Goal: Information Seeking & Learning: Compare options

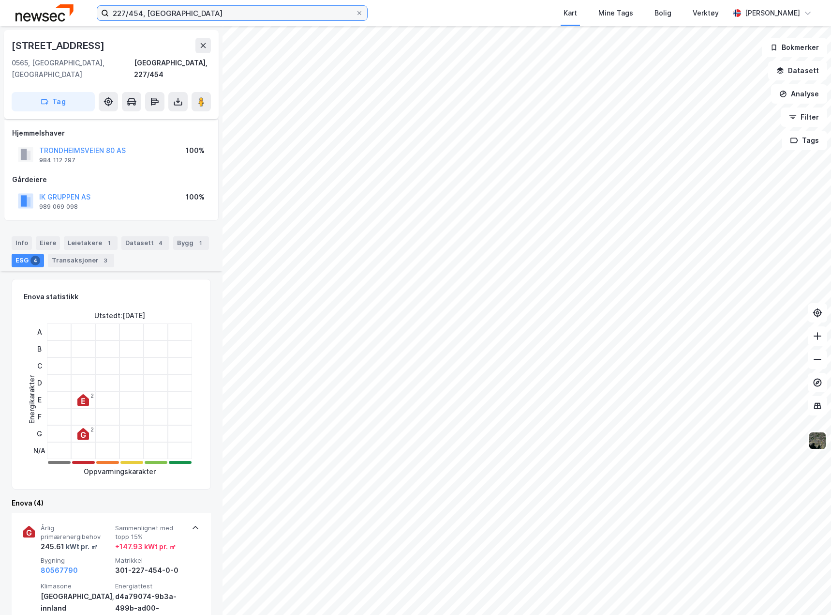
scroll to position [279, 0]
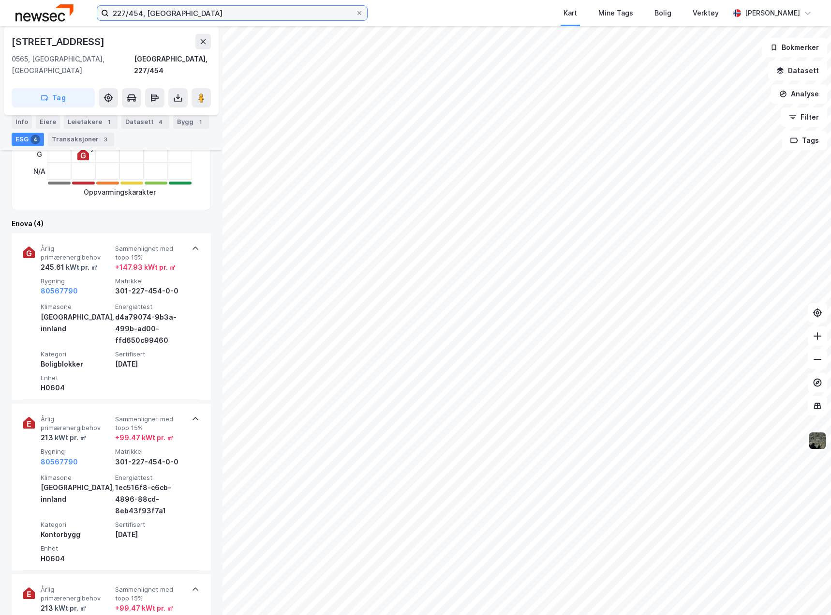
click at [191, 11] on input "227/454, [GEOGRAPHIC_DATA]" at bounding box center [232, 13] width 247 height 15
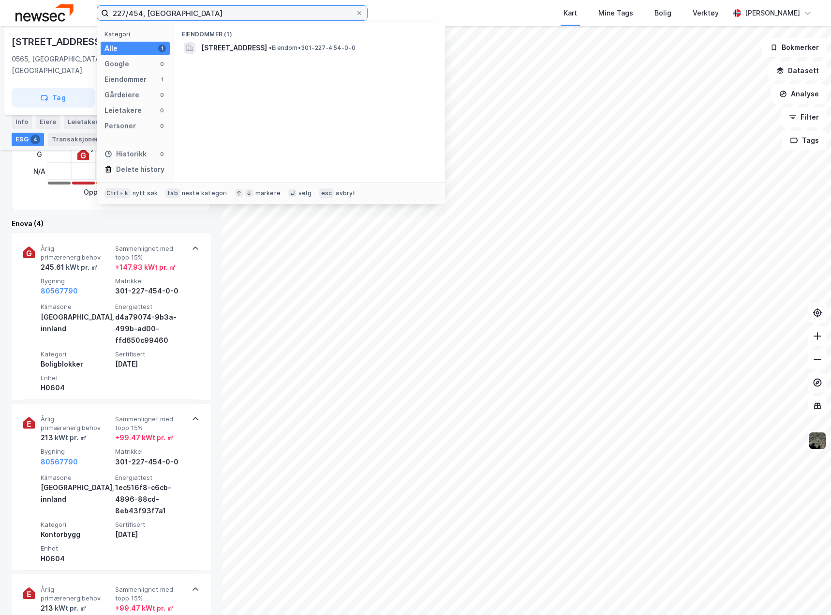
click at [191, 11] on input "227/454, [GEOGRAPHIC_DATA]" at bounding box center [232, 13] width 247 height 15
type input "102/397, ås"
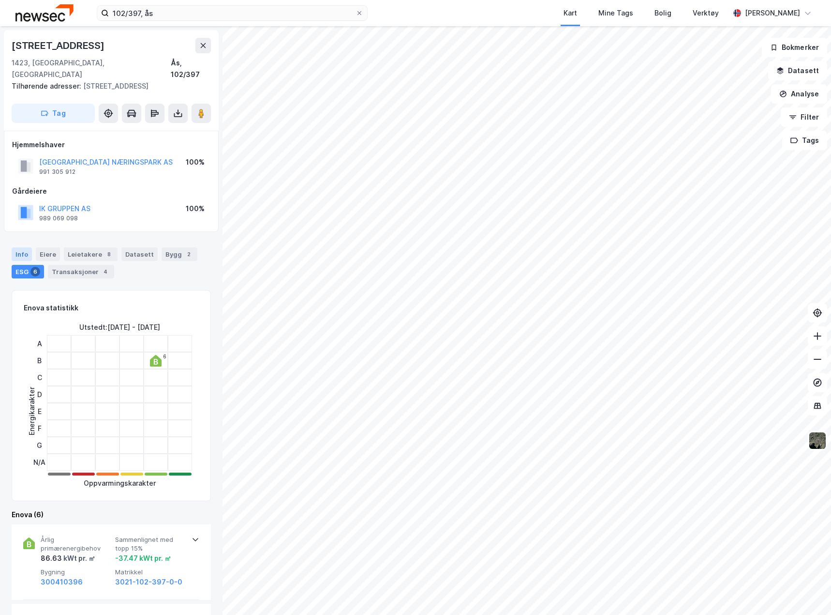
click at [19, 247] on div "Info" at bounding box center [22, 254] width 20 height 14
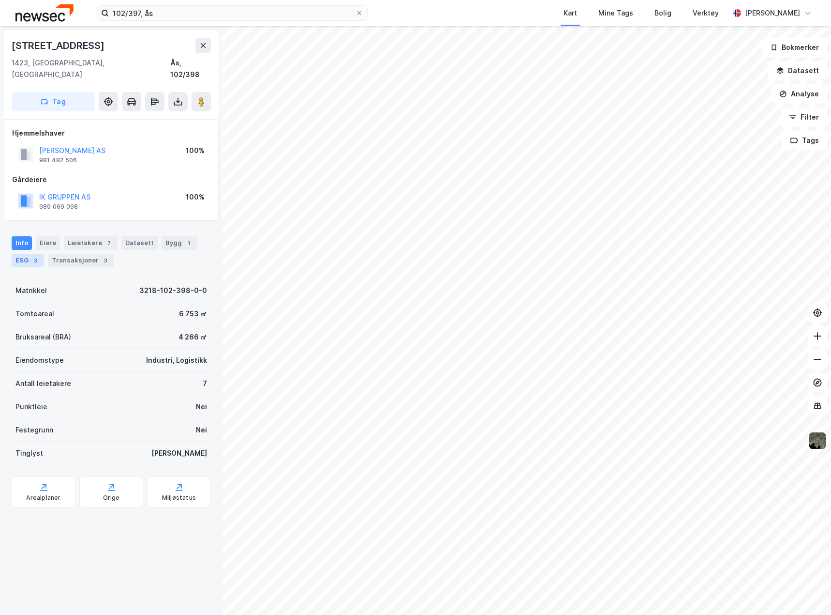
click at [15, 254] on div "ESG 3" at bounding box center [28, 261] width 32 height 14
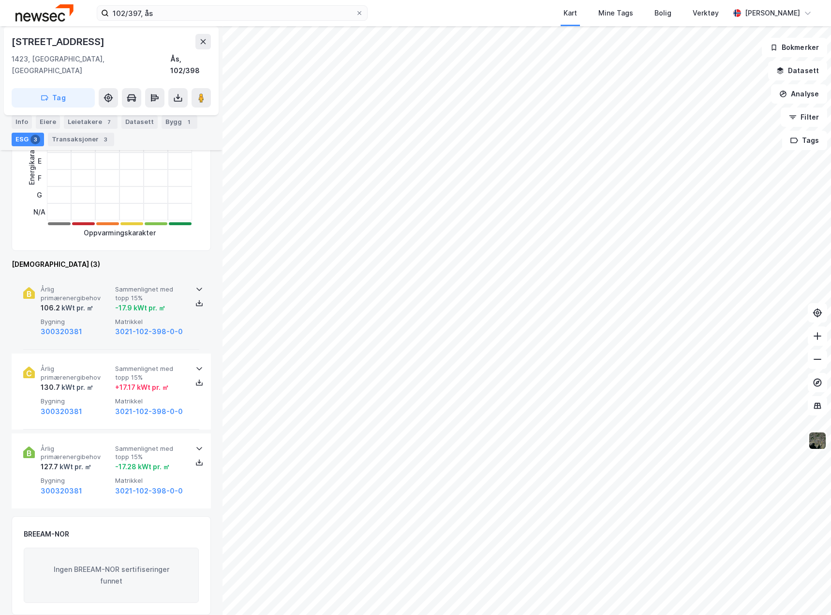
scroll to position [242, 0]
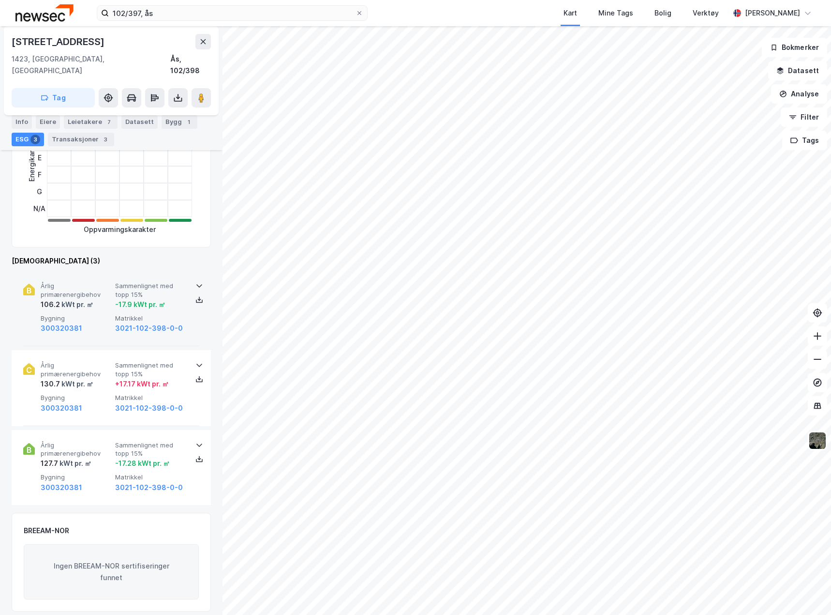
click at [202, 317] on div "Årlig primærenergibehov 106.2 kWt pr. ㎡ Sammenlignet med topp 15% -17.9 kWt pr.…" at bounding box center [111, 308] width 199 height 75
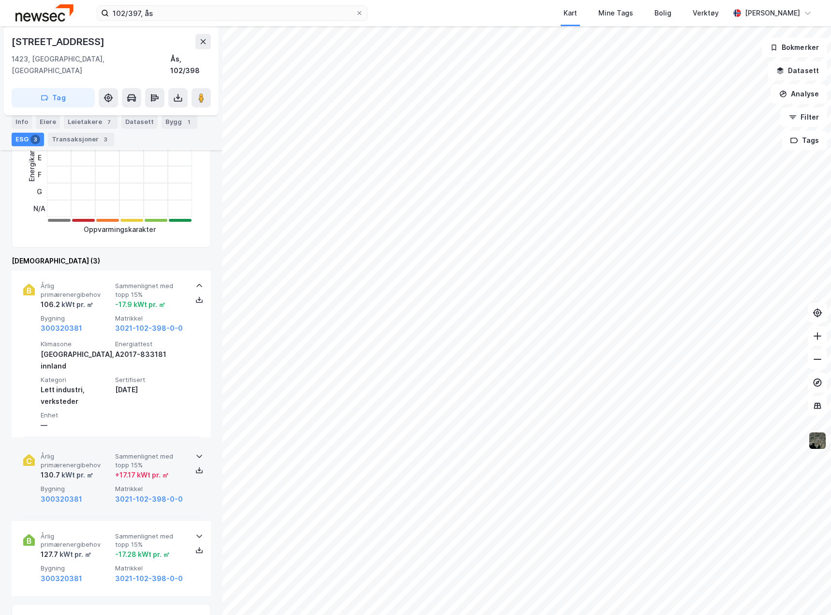
click at [202, 468] on div "Årlig primærenergibehov 130.7 kWt pr. ㎡ Sammenlignet med topp 15% + 17.17 kWt p…" at bounding box center [111, 478] width 199 height 75
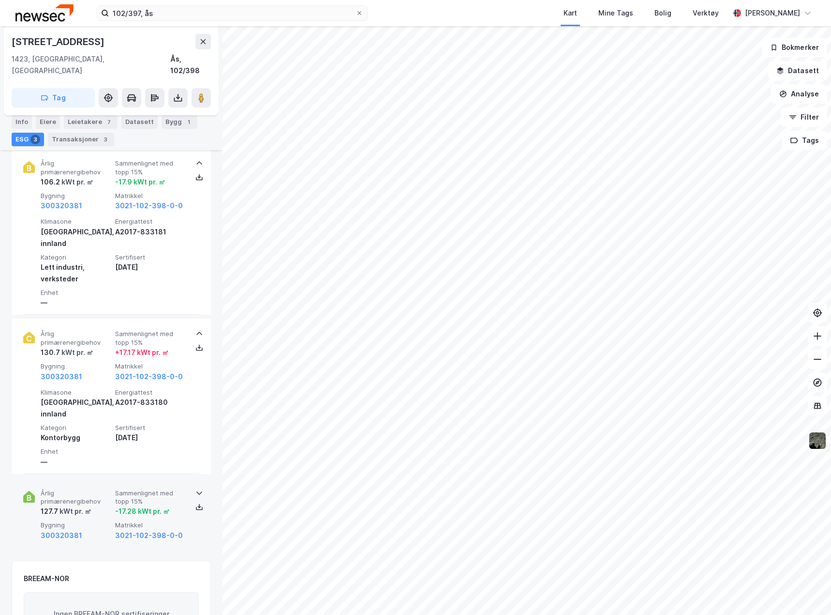
scroll to position [387, 0]
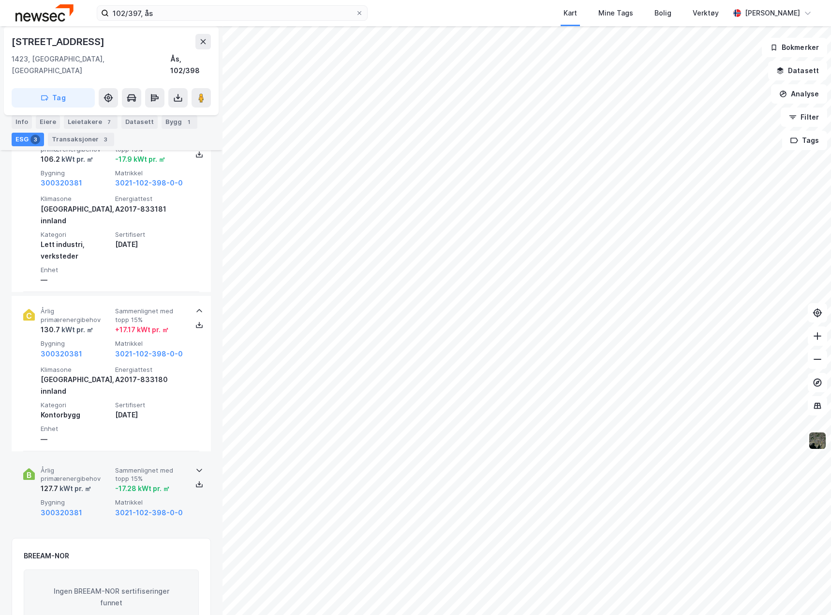
click at [196, 477] on div "Årlig primærenergibehov 127.7 kWt pr. ㎡ Sammenlignet med topp 15% -17.28 kWt pr…" at bounding box center [111, 492] width 176 height 75
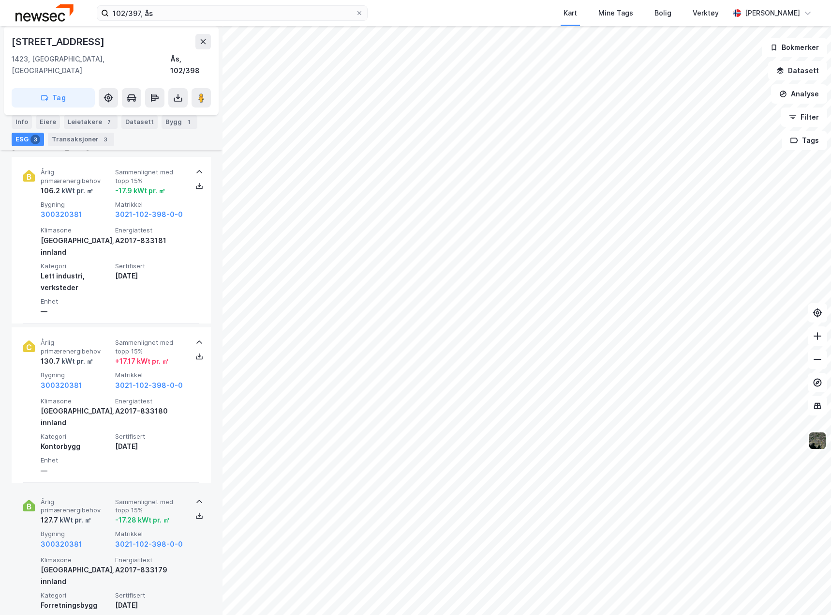
scroll to position [339, 0]
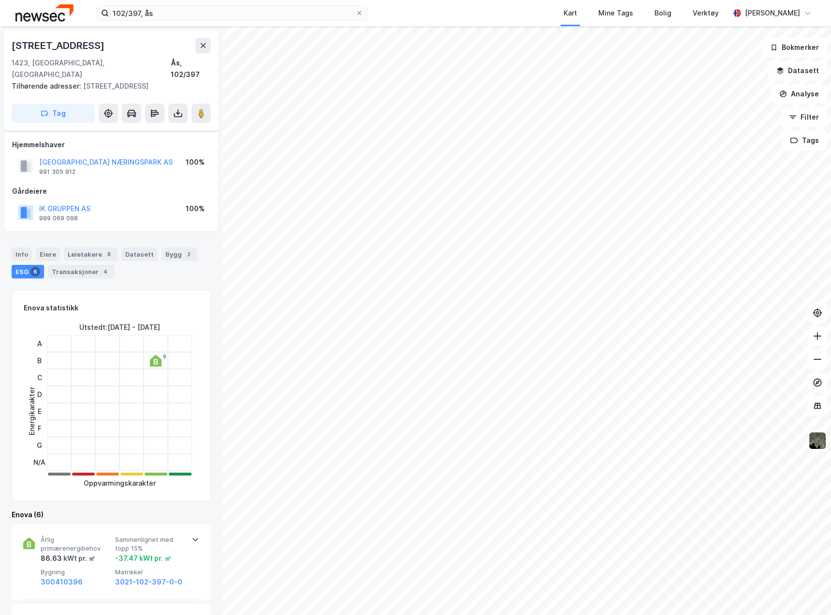
scroll to position [339, 0]
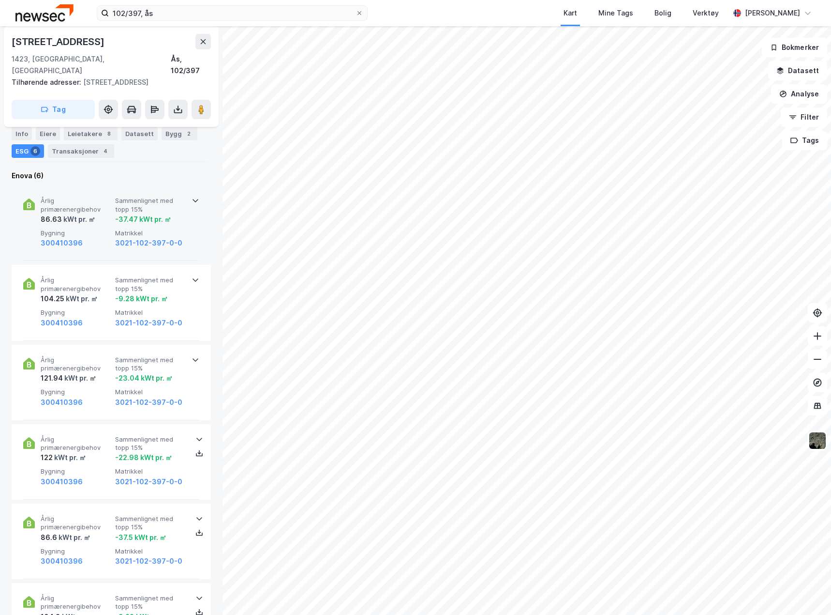
click at [188, 240] on div "Årlig primærenergibehov 86.63 kWt pr. ㎡ Sammenlignet med topp 15% -37.47 kWt pr…" at bounding box center [111, 222] width 176 height 75
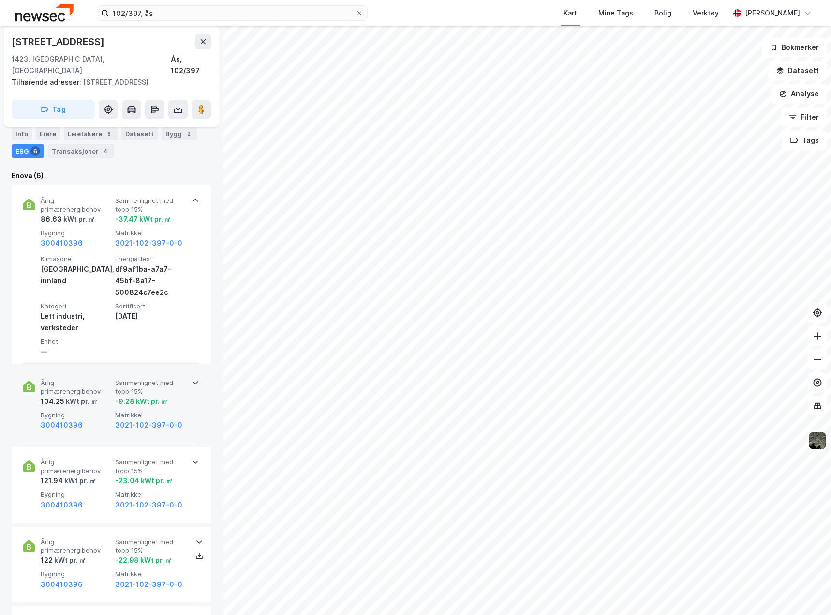
click at [200, 388] on div "Årlig primærenergibehov 104.25 kWt pr. ㎡ Sammenlignet med topp 15% -9.28 kWt pr…" at bounding box center [111, 404] width 199 height 75
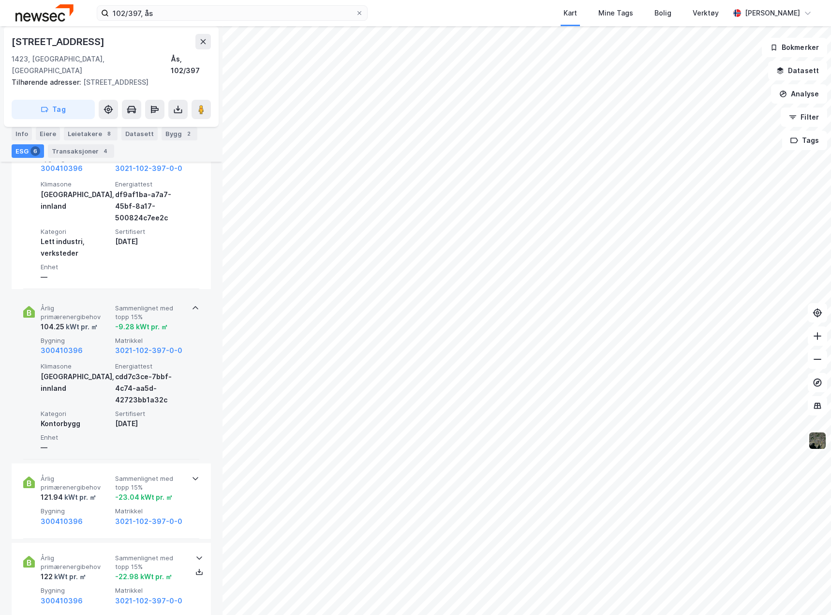
scroll to position [436, 0]
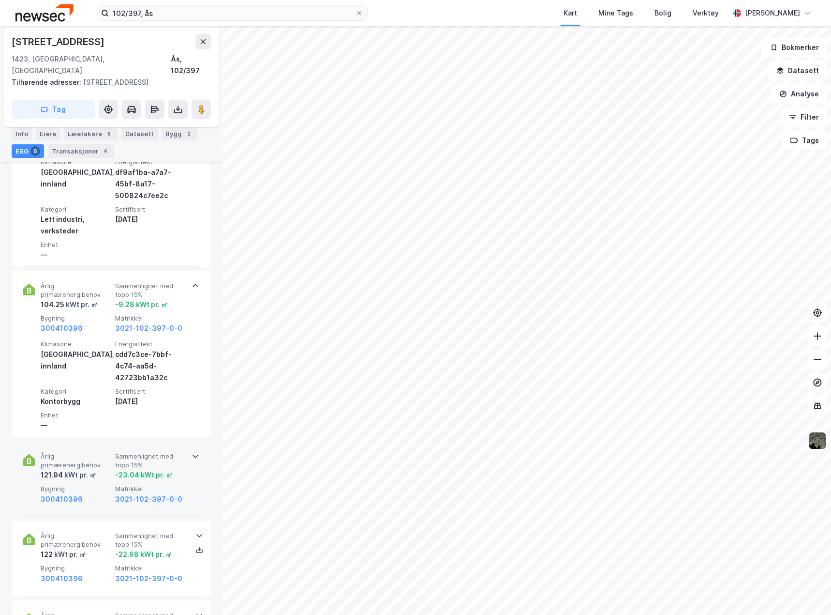
click at [196, 485] on div "Årlig primærenergibehov 121.94 kWt pr. ㎡ Sammenlignet med topp 15% -23.04 kWt p…" at bounding box center [111, 478] width 176 height 75
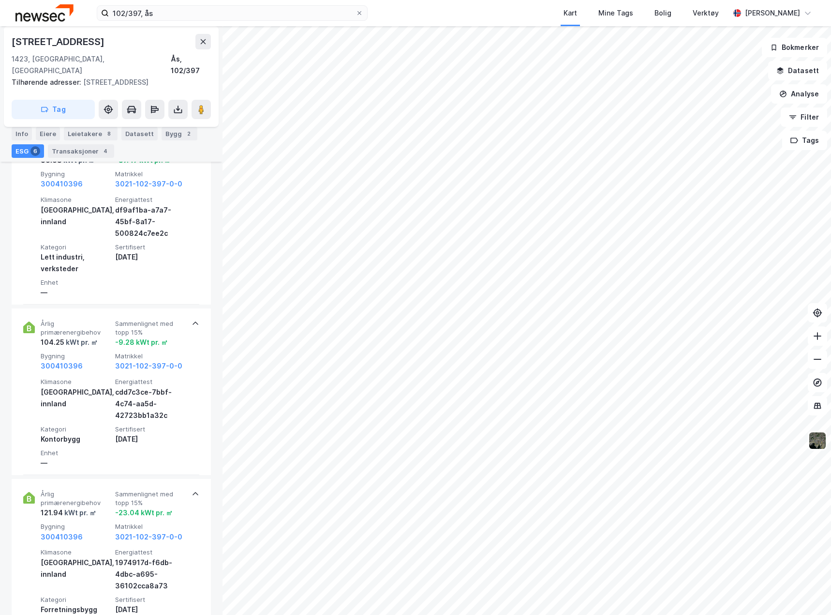
scroll to position [0, 0]
